Goal: Task Accomplishment & Management: Manage account settings

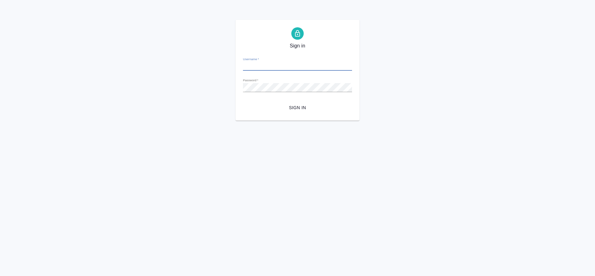
type input "[PERSON_NAME][EMAIL_ADDRESS][DOMAIN_NAME]"
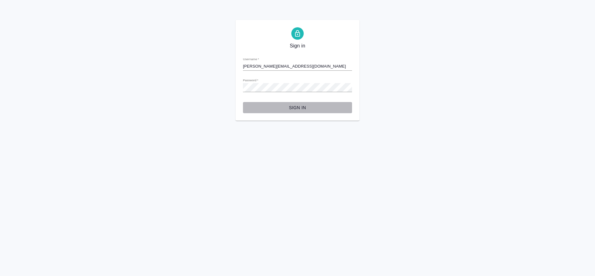
click at [306, 109] on span "Sign in" at bounding box center [297, 108] width 99 height 8
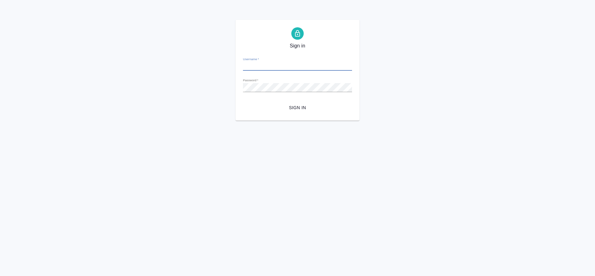
type input "[PERSON_NAME][EMAIL_ADDRESS][DOMAIN_NAME]"
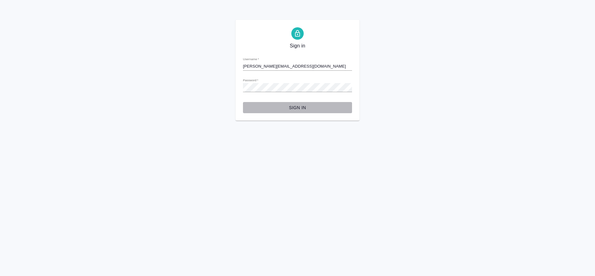
click at [294, 105] on span "Sign in" at bounding box center [297, 108] width 99 height 8
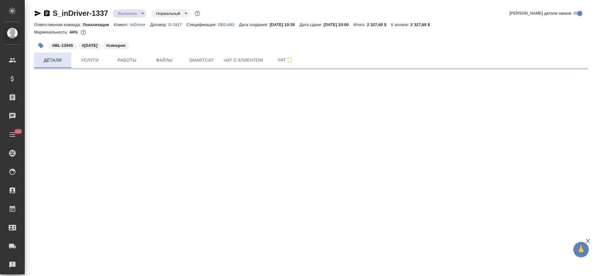
select select "RU"
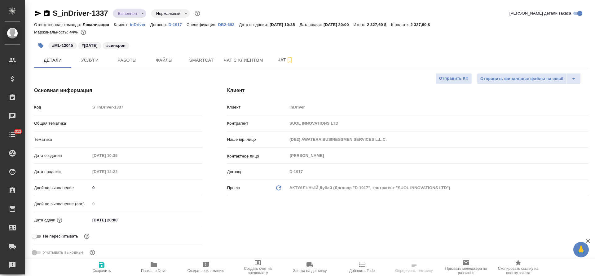
type textarea "x"
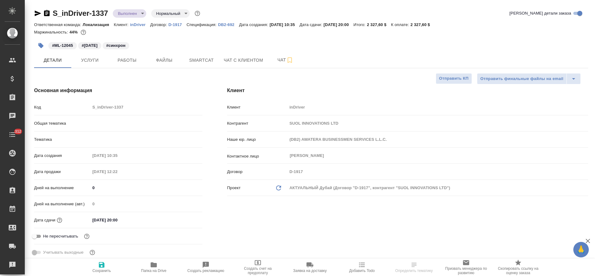
type textarea "x"
type input "Федотова Ирина"
type input "Юридический"
type input "Сеитов Павел"
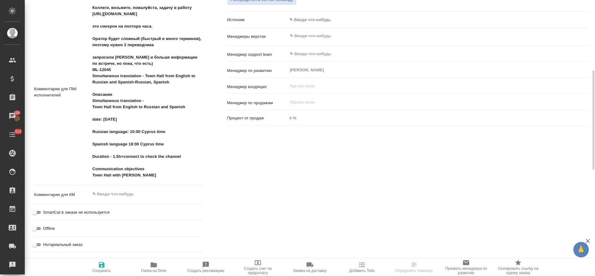
scroll to position [325, 0]
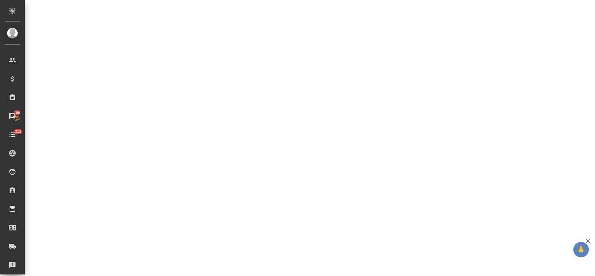
select select "RU"
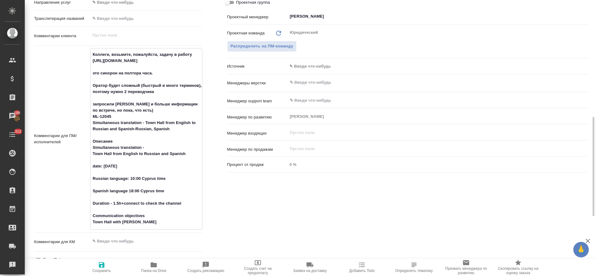
type textarea "x"
click at [93, 59] on textarea "Коллеги, возьмите, пожалуйста, задачу в работу https://indriver.atlassian.net/b…" at bounding box center [146, 138] width 112 height 178
type textarea "x"
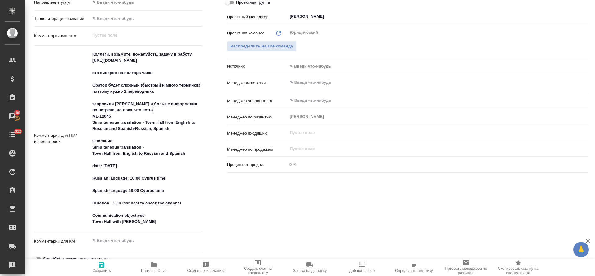
type textarea "x"
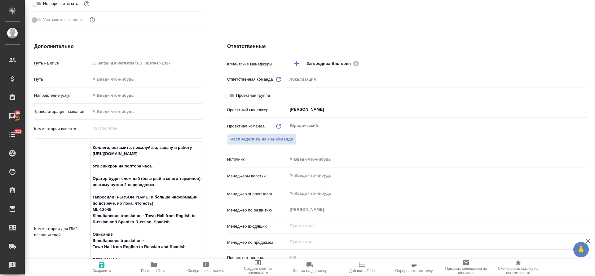
scroll to position [0, 0]
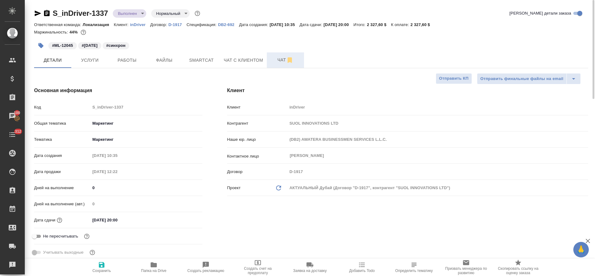
type textarea "x"
click at [274, 60] on span "Чат" at bounding box center [285, 60] width 30 height 8
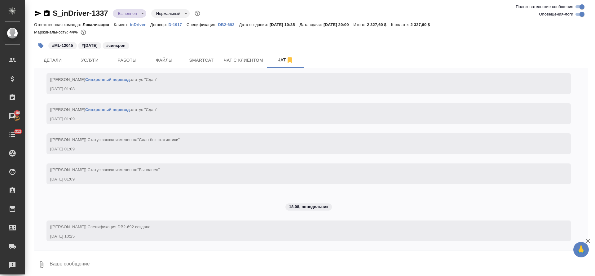
scroll to position [3290, 0]
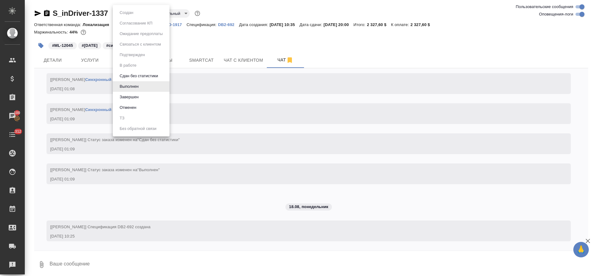
click at [140, 15] on body "🙏 .cls-1 fill:#fff; AWATERA Tretyakova Olga Клиенты Спецификации Заказы 100 Чат…" at bounding box center [297, 138] width 595 height 276
click at [210, 46] on div at bounding box center [297, 138] width 595 height 276
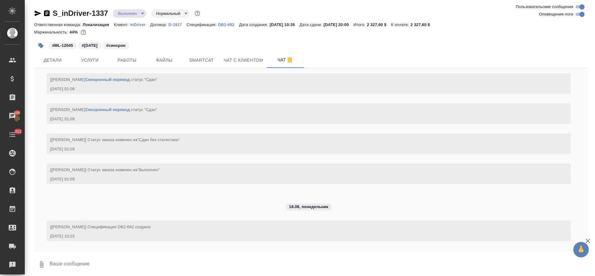
click at [116, 65] on button "Работы" at bounding box center [126, 59] width 37 height 15
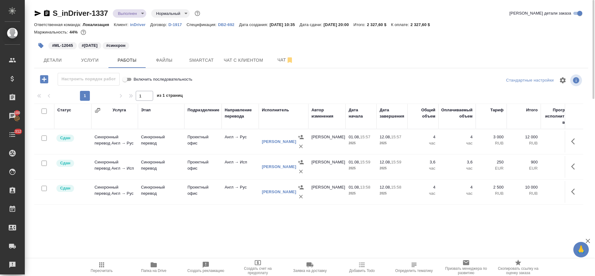
click at [142, 12] on body "🙏 .cls-1 fill:#fff; AWATERA Tretyakova Olga Клиенты Спецификации Заказы 100 Чат…" at bounding box center [297, 138] width 595 height 276
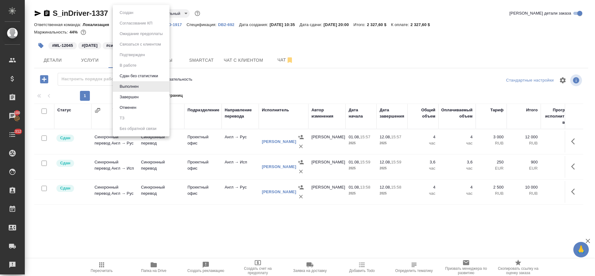
click at [149, 98] on li "Завершен" at bounding box center [141, 97] width 57 height 11
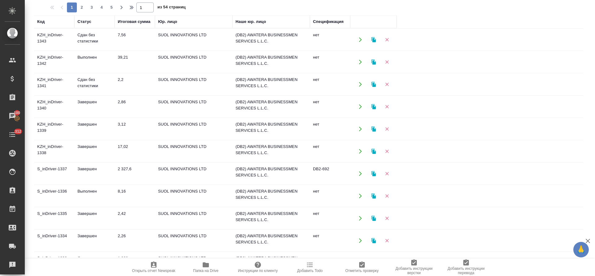
click at [123, 50] on td "17,02" at bounding box center [135, 40] width 40 height 22
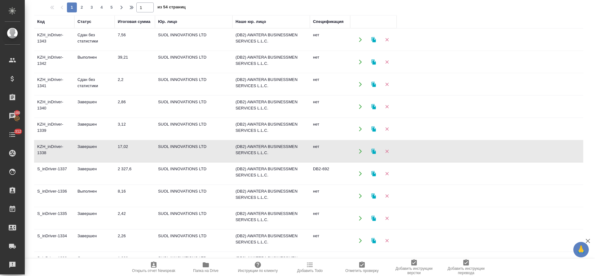
click at [123, 50] on td "17,02" at bounding box center [135, 40] width 40 height 22
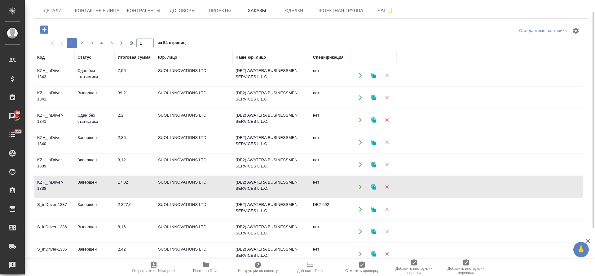
scroll to position [29, 0]
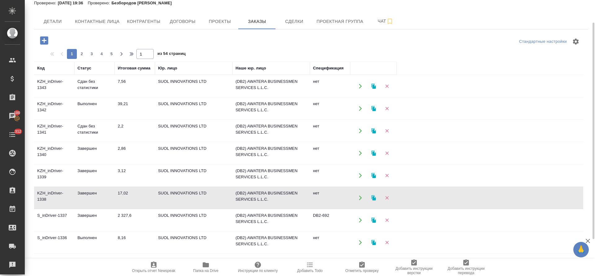
click at [116, 97] on td "3,12" at bounding box center [135, 86] width 40 height 22
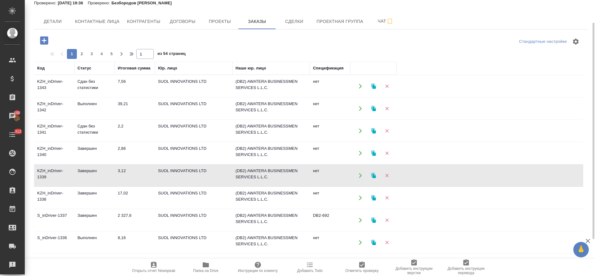
click at [116, 97] on td "3,12" at bounding box center [135, 86] width 40 height 22
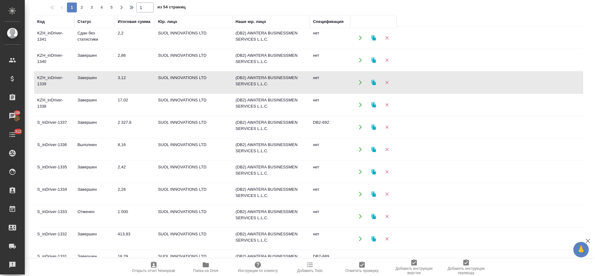
scroll to position [93, 0]
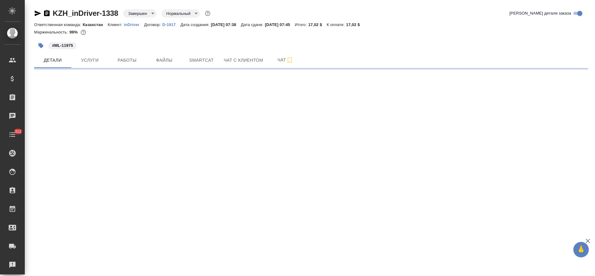
select select "RU"
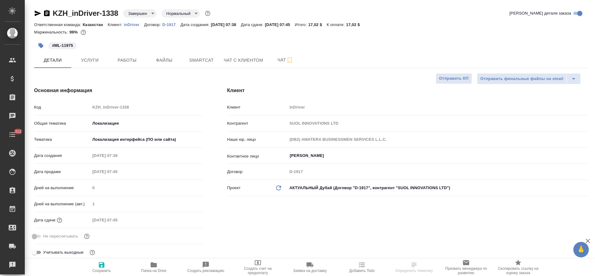
type textarea "x"
click at [85, 59] on span "Услуги" at bounding box center [90, 60] width 30 height 8
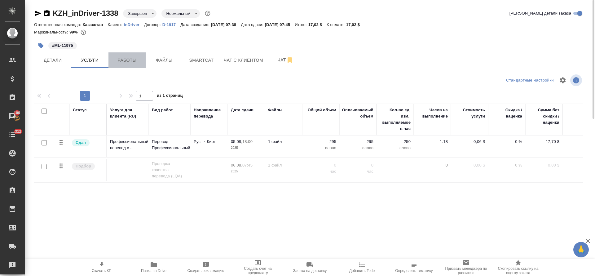
click at [116, 63] on span "Работы" at bounding box center [127, 60] width 30 height 8
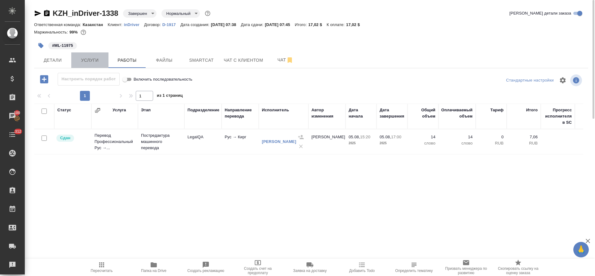
click at [98, 62] on span "Услуги" at bounding box center [90, 60] width 30 height 8
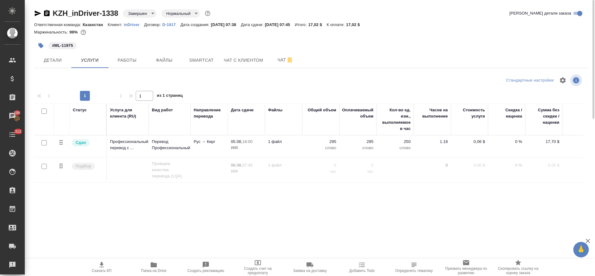
click at [197, 154] on td "Рус → Кирг" at bounding box center [208, 146] width 37 height 22
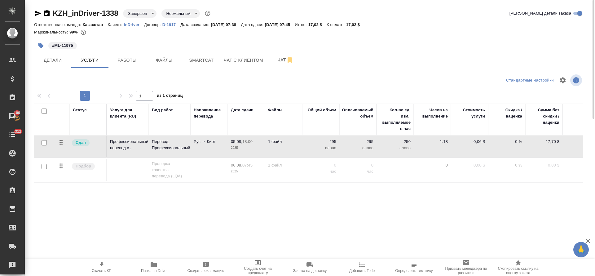
click at [196, 152] on td "Рус → Кирг" at bounding box center [208, 146] width 37 height 22
click at [195, 144] on p "Рус → Кирг" at bounding box center [209, 141] width 31 height 6
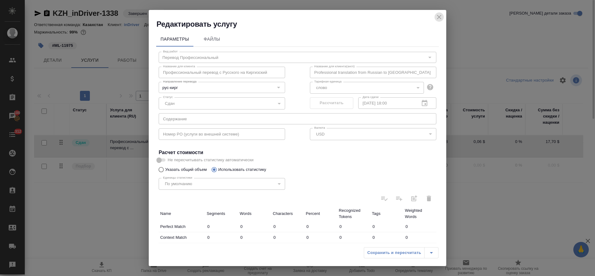
click at [440, 18] on icon "close" at bounding box center [438, 16] width 7 height 7
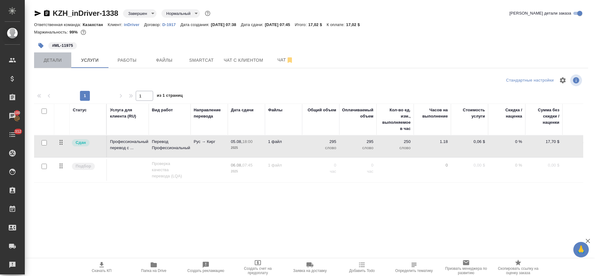
click at [52, 64] on button "Детали" at bounding box center [52, 59] width 37 height 15
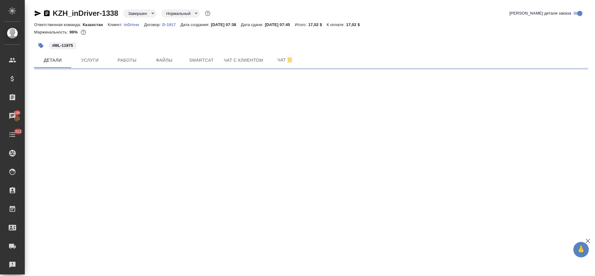
select select "RU"
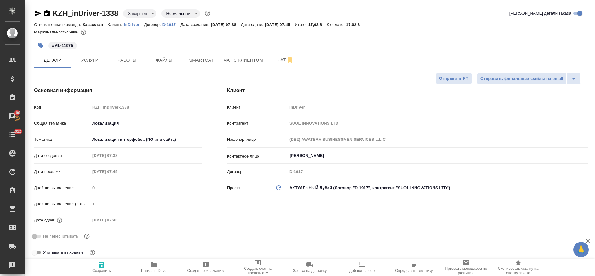
type textarea "x"
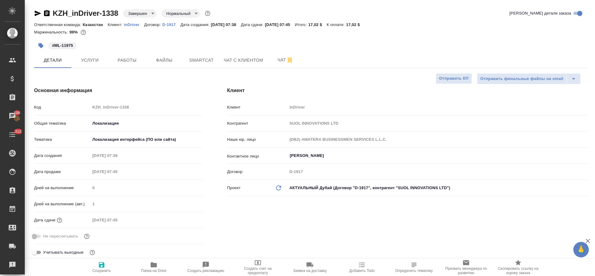
type textarea "x"
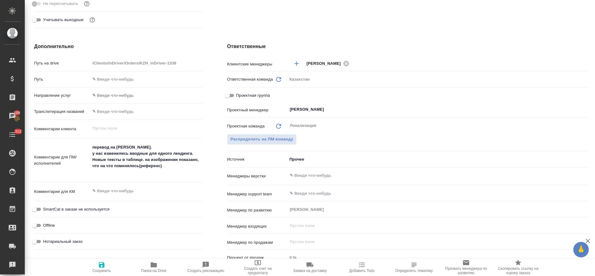
type textarea "x"
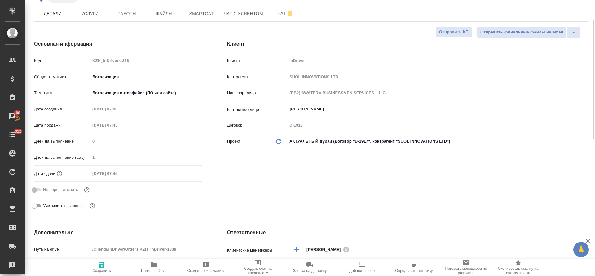
scroll to position [0, 0]
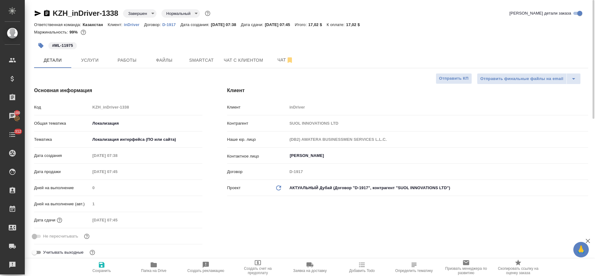
type textarea "x"
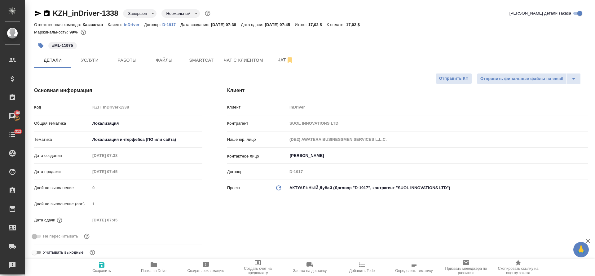
type textarea "x"
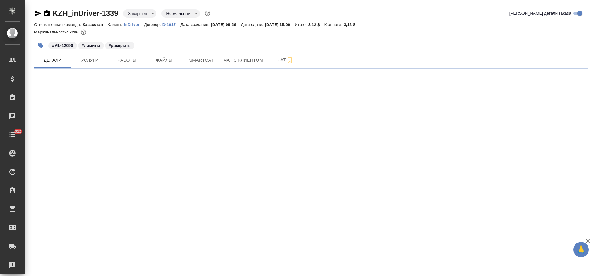
select select "RU"
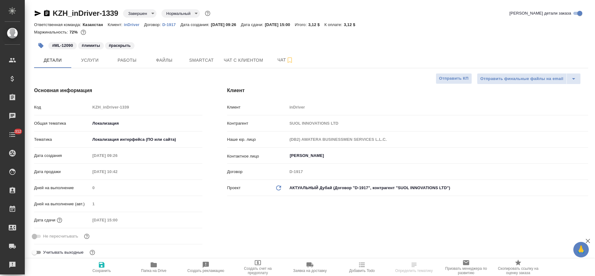
type textarea "x"
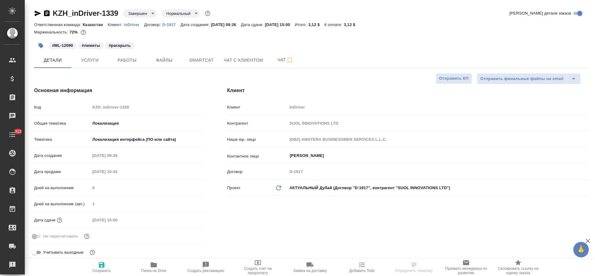
type textarea "x"
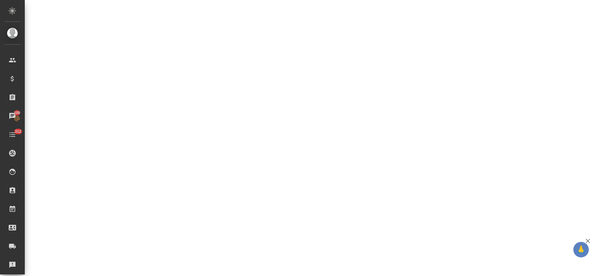
scroll to position [325, 0]
select select "RU"
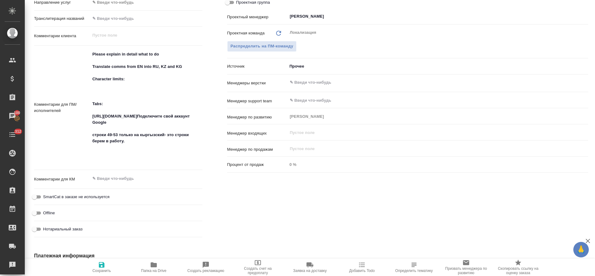
type textarea "x"
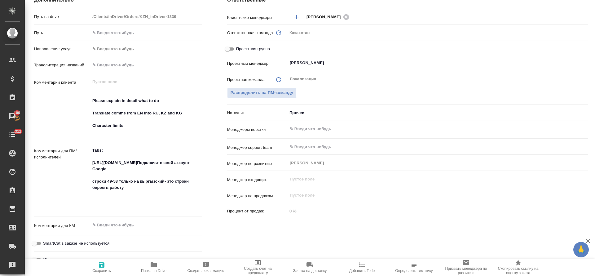
scroll to position [0, 0]
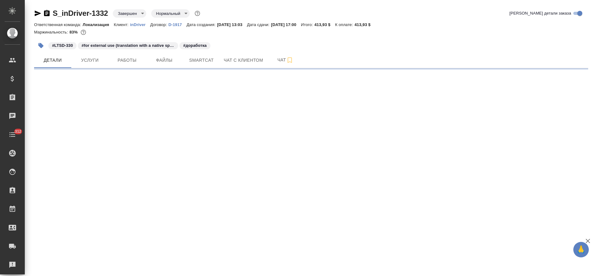
select select "RU"
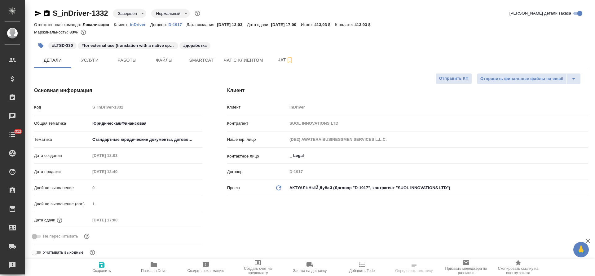
type textarea "x"
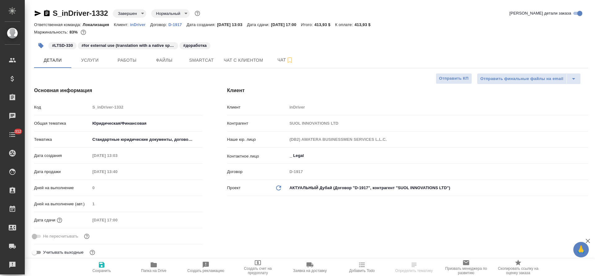
type textarea "x"
click at [97, 61] on span "Услуги" at bounding box center [90, 60] width 30 height 8
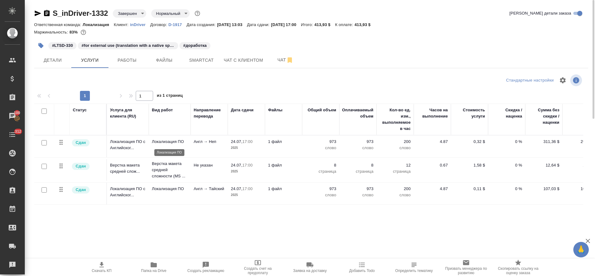
click at [164, 142] on p "Локализация ПО" at bounding box center [170, 141] width 36 height 6
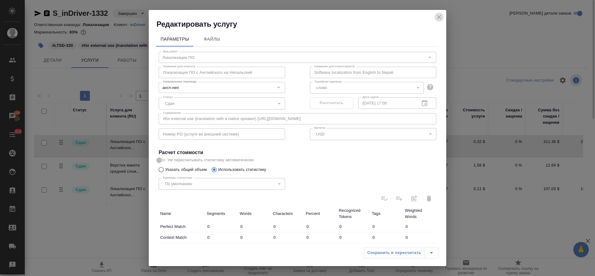
click at [439, 18] on icon "close" at bounding box center [438, 16] width 7 height 7
